Goal: Ask a question

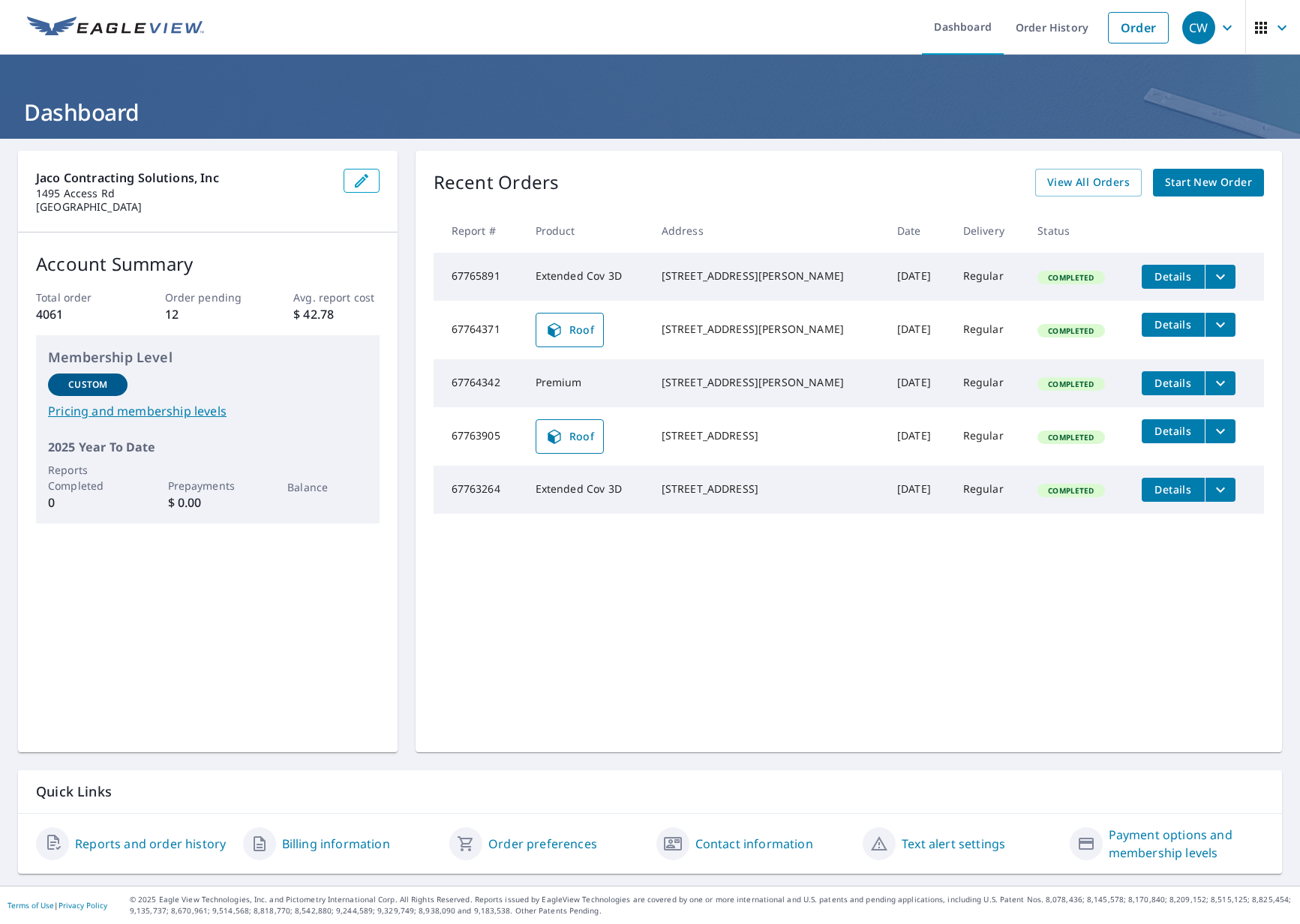
click at [1193, 27] on div "CW" at bounding box center [1198, 28] width 33 height 33
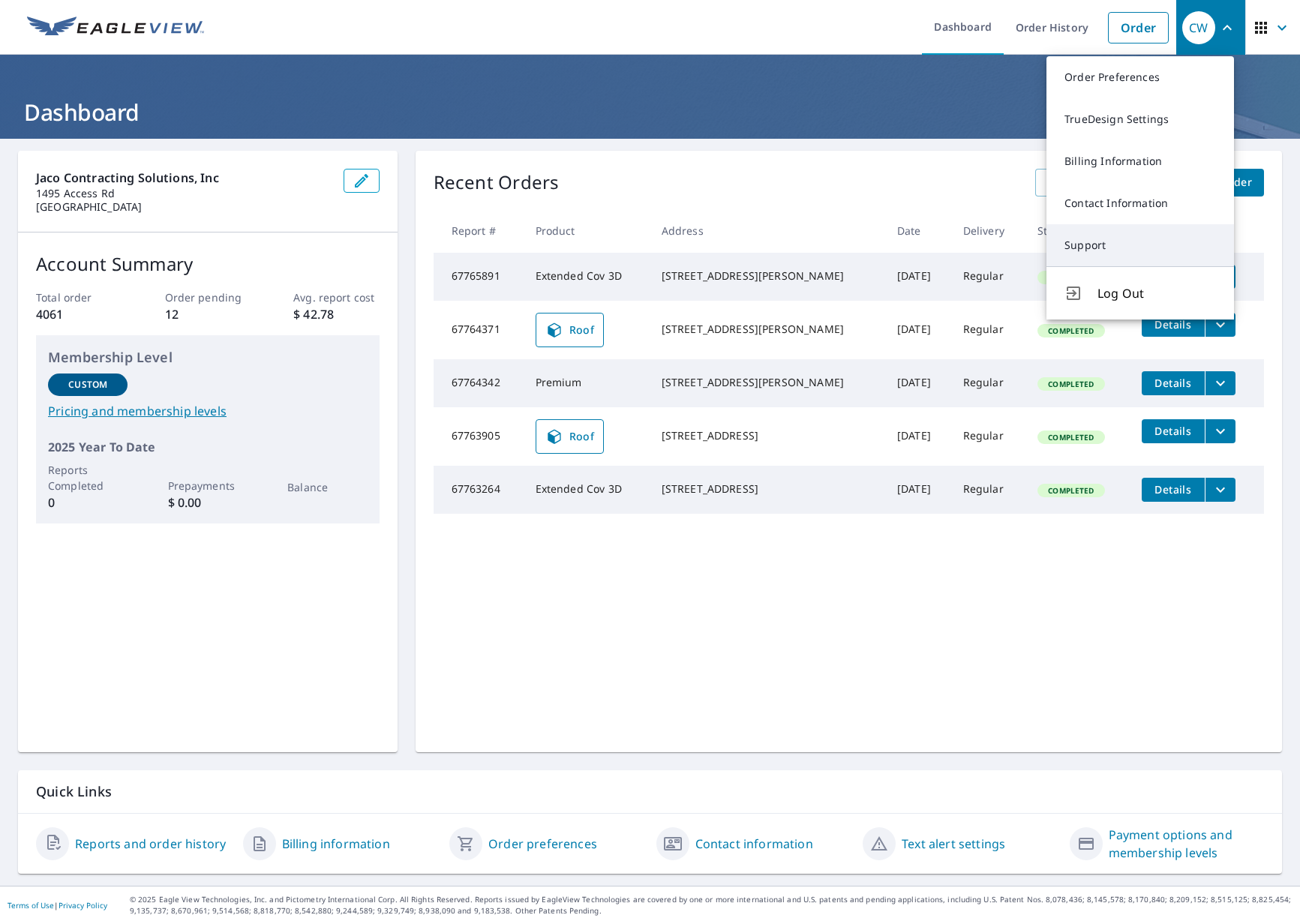
click at [1057, 251] on link "Support" at bounding box center [1140, 245] width 188 height 42
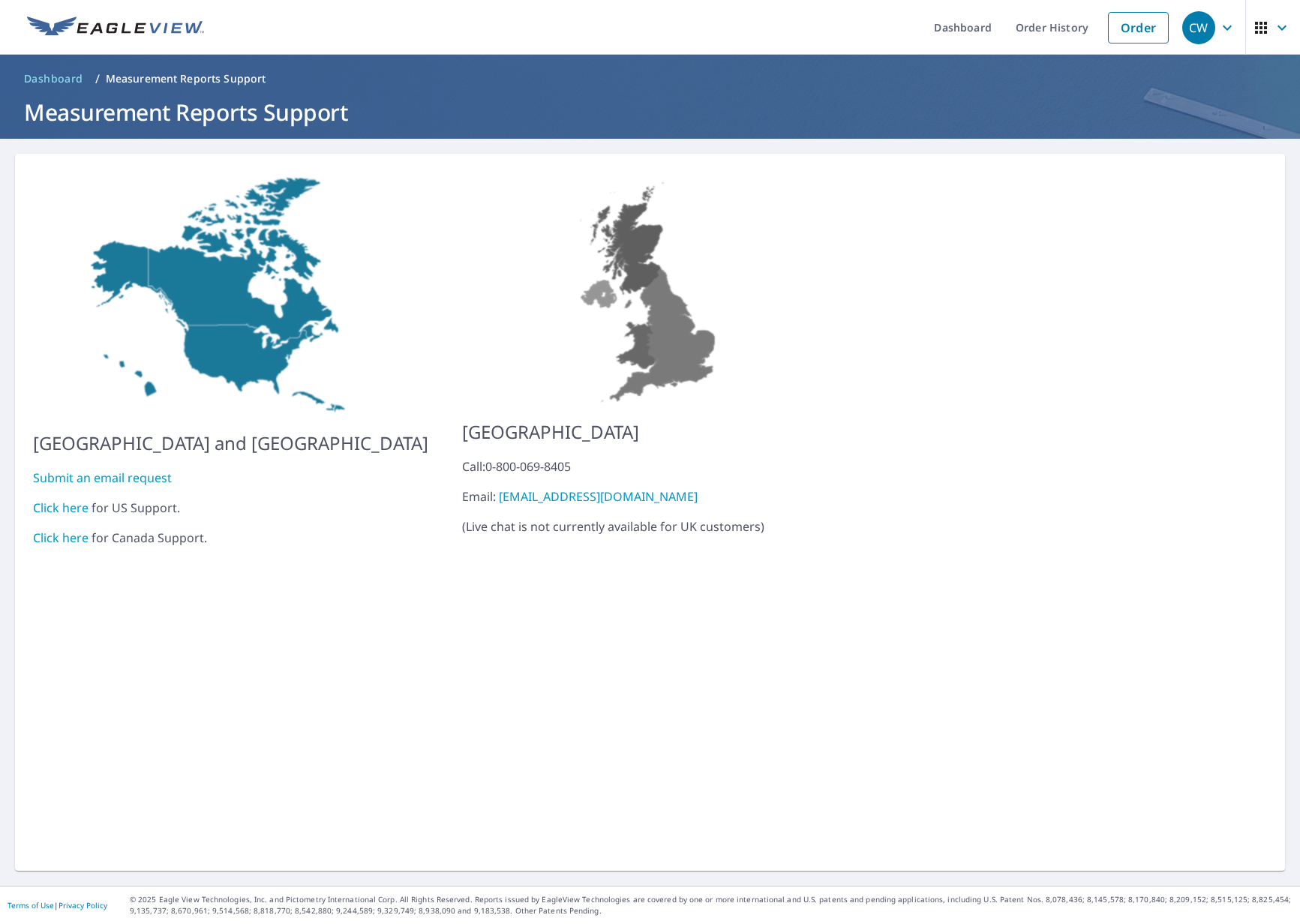
click at [145, 469] on link "Submit an email request" at bounding box center [102, 477] width 138 height 16
click at [58, 500] on link "Click here" at bounding box center [61, 508] width 55 height 16
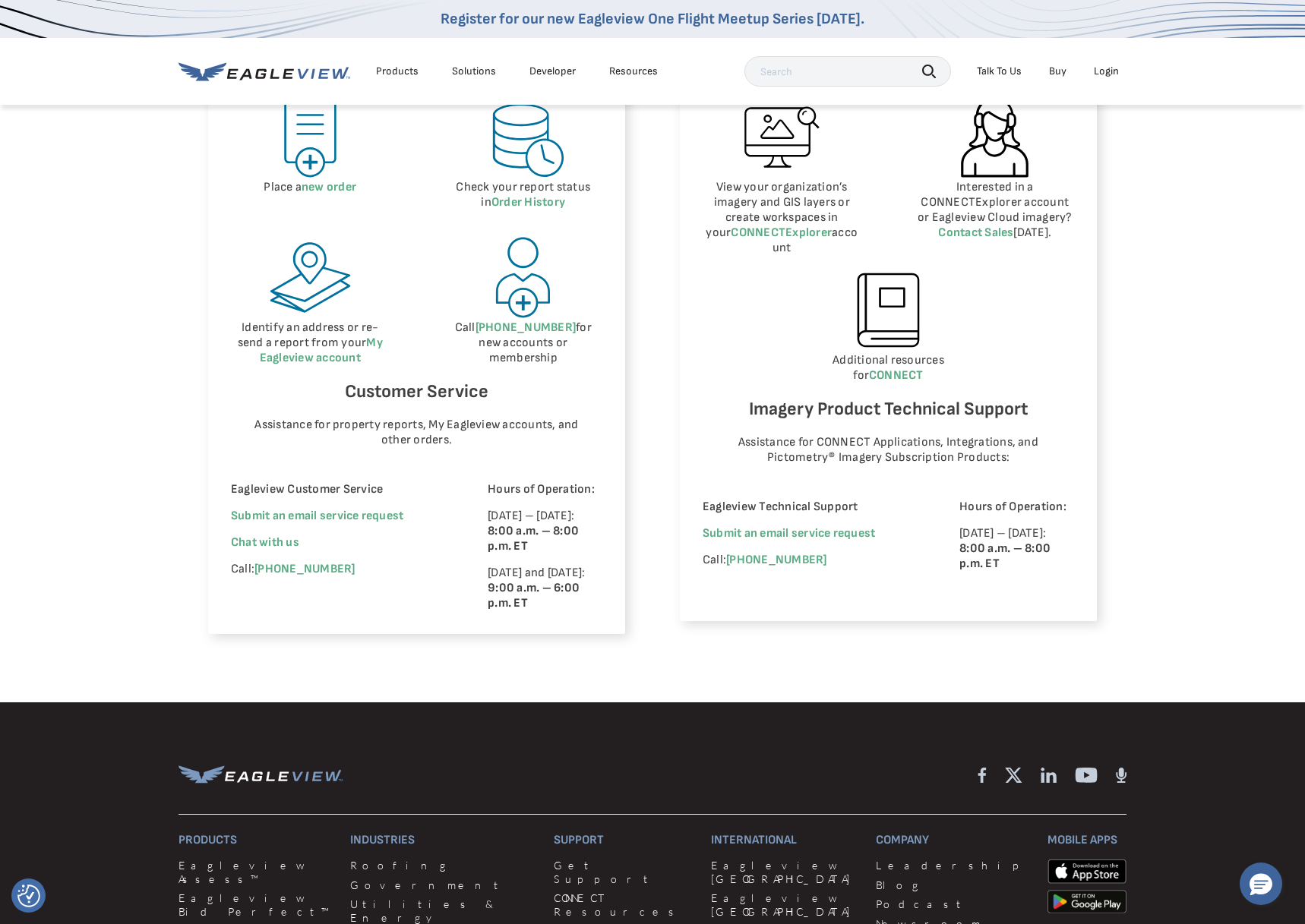
scroll to position [759, 0]
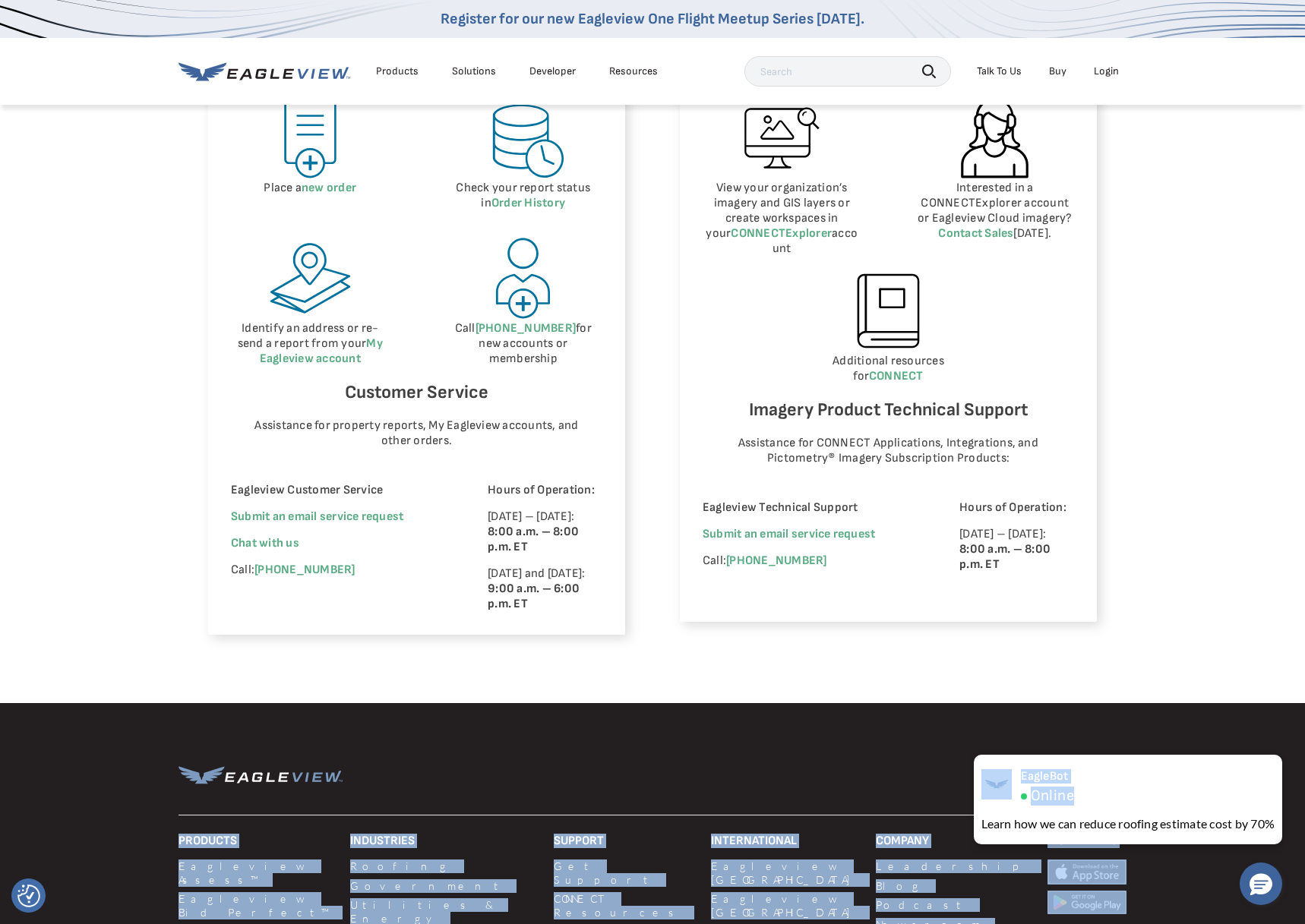
drag, startPoint x: 1107, startPoint y: 802, endPoint x: 737, endPoint y: 815, distance: 370.2
click at [737, 815] on body "We value your privacy We use cookies to enhance your browsing experience, serve…" at bounding box center [652, 295] width 1305 height 2110
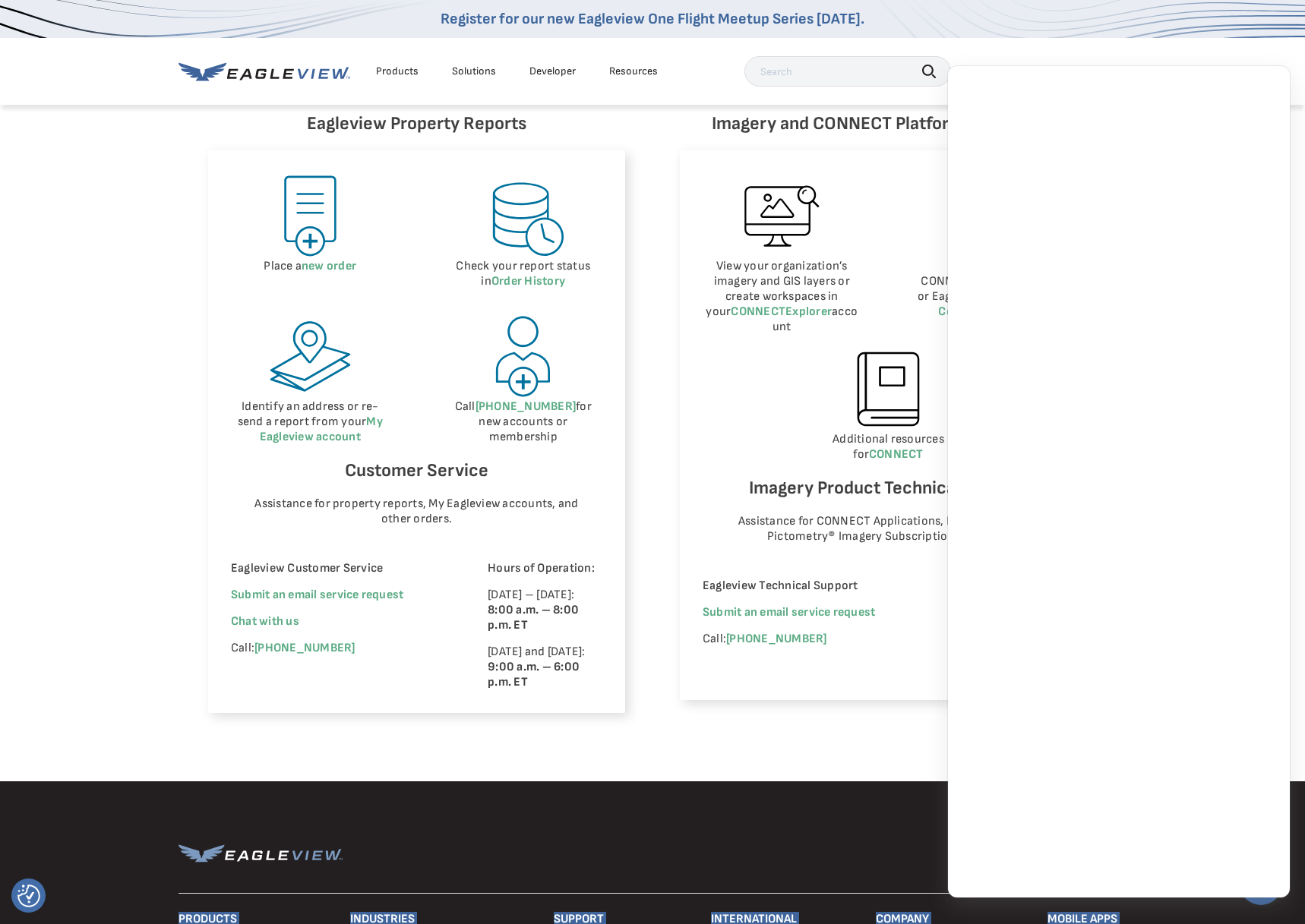
scroll to position [683, 0]
